Goal: Information Seeking & Learning: Check status

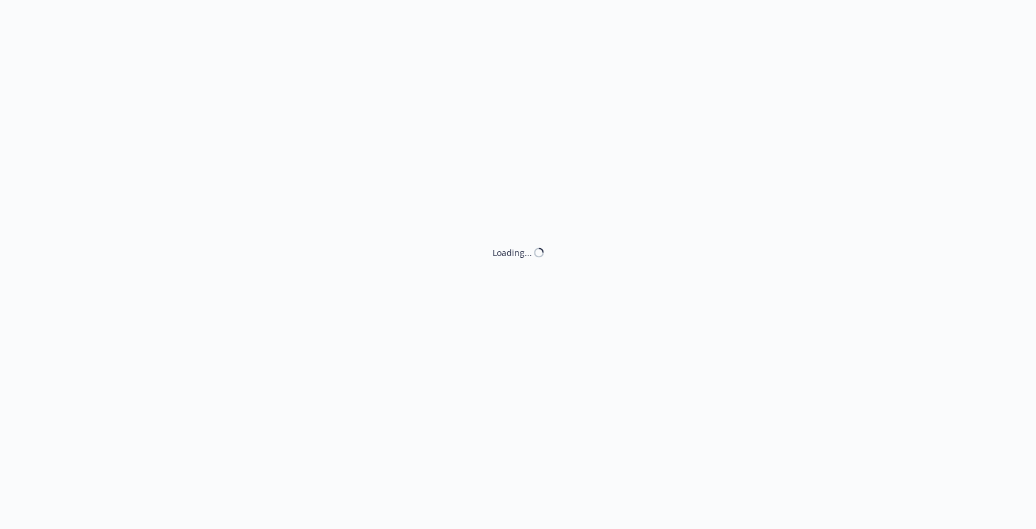
select select "ACCEPTED"
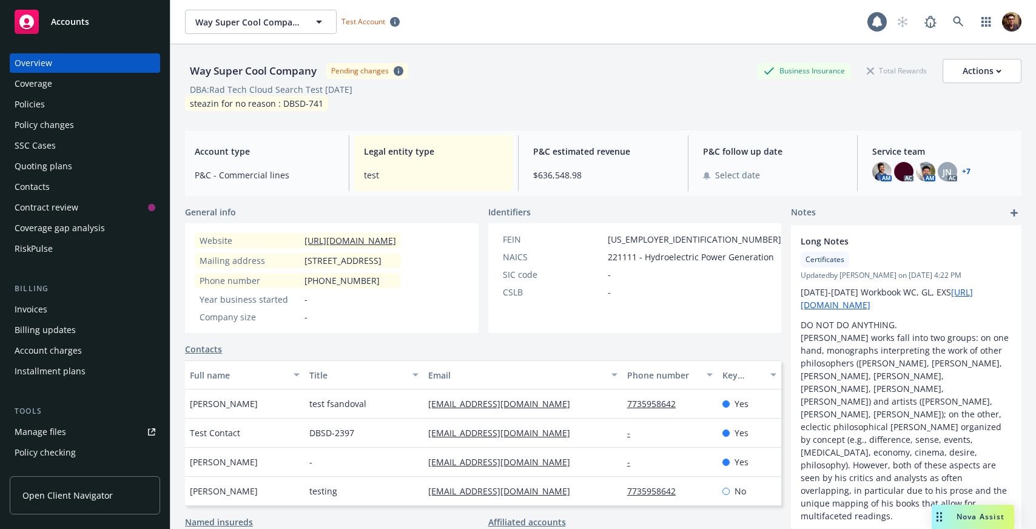
click at [112, 490] on link "Open Client Navigator" at bounding box center [85, 495] width 150 height 38
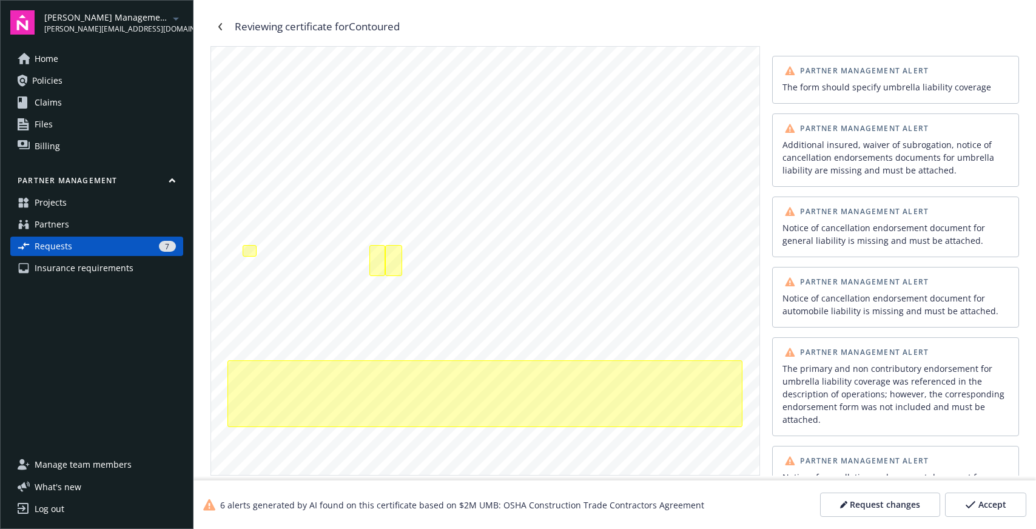
scroll to position [31, 0]
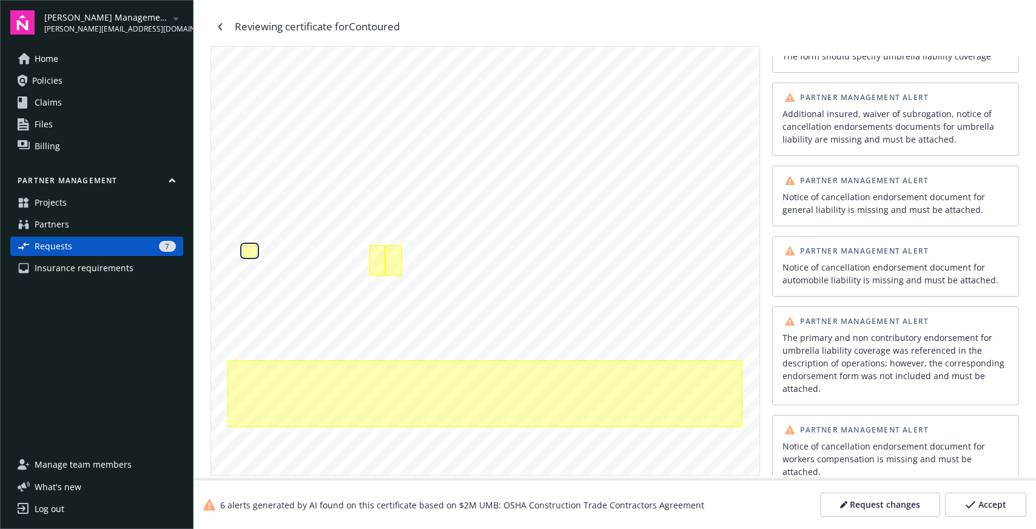
click at [252, 251] on div "The form should specify umbrella liability coverage" at bounding box center [250, 251] width 15 height 12
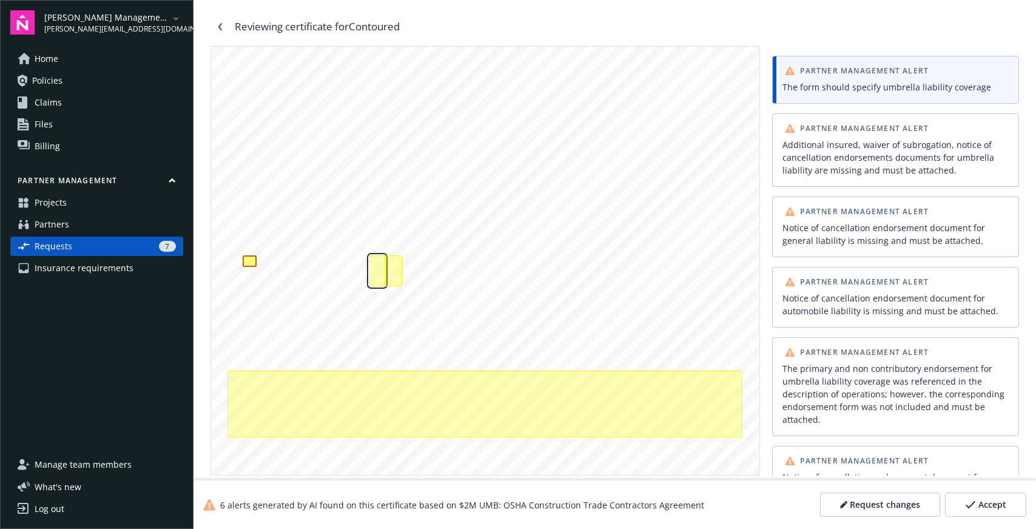
click at [377, 271] on div "Additional insured, waiver of subrogation, notice of cancellation endorsements …" at bounding box center [377, 270] width 15 height 31
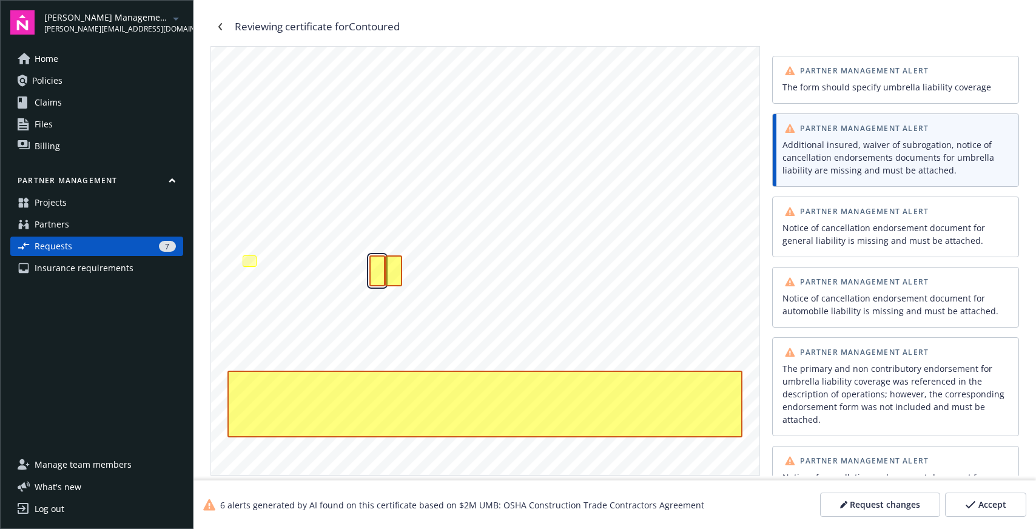
scroll to position [205, 0]
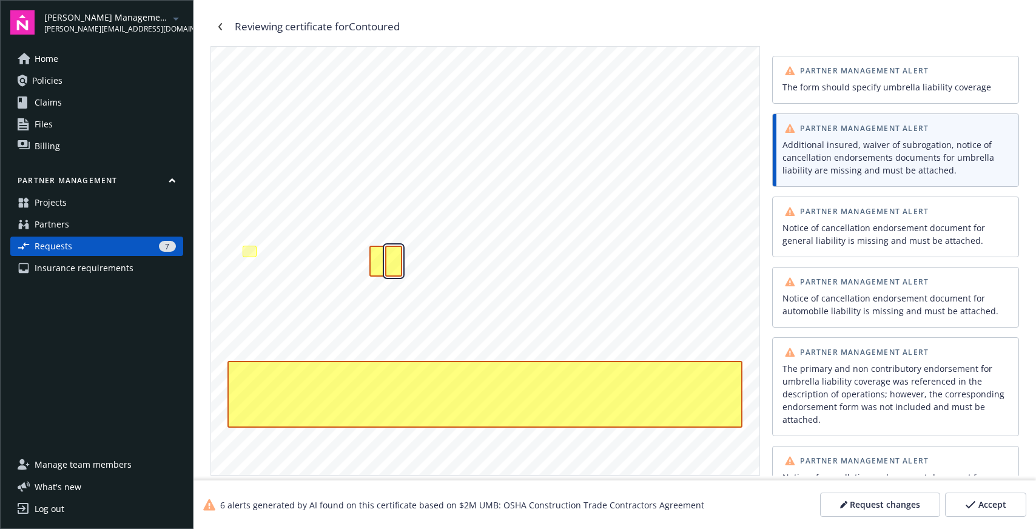
click at [392, 263] on div "Additional insured, waiver of subrogation, notice of cancellation endorsements …" at bounding box center [393, 261] width 17 height 31
click at [371, 264] on div "Additional insured, waiver of subrogation, notice of cancellation endorsements …" at bounding box center [377, 261] width 15 height 31
click at [374, 263] on div "Additional insured, waiver of subrogation, notice of cancellation endorsements …" at bounding box center [377, 261] width 15 height 31
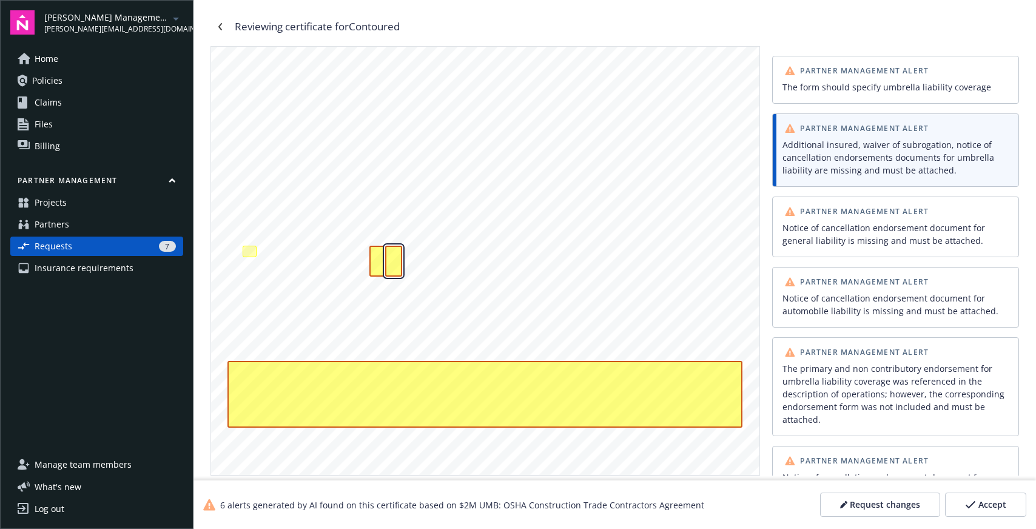
click at [388, 263] on div "Additional insured, waiver of subrogation, notice of cancellation endorsements …" at bounding box center [393, 261] width 17 height 31
click at [390, 263] on div "Additional insured, waiver of subrogation, notice of cancellation endorsements …" at bounding box center [393, 261] width 17 height 31
